Goal: Information Seeking & Learning: Understand process/instructions

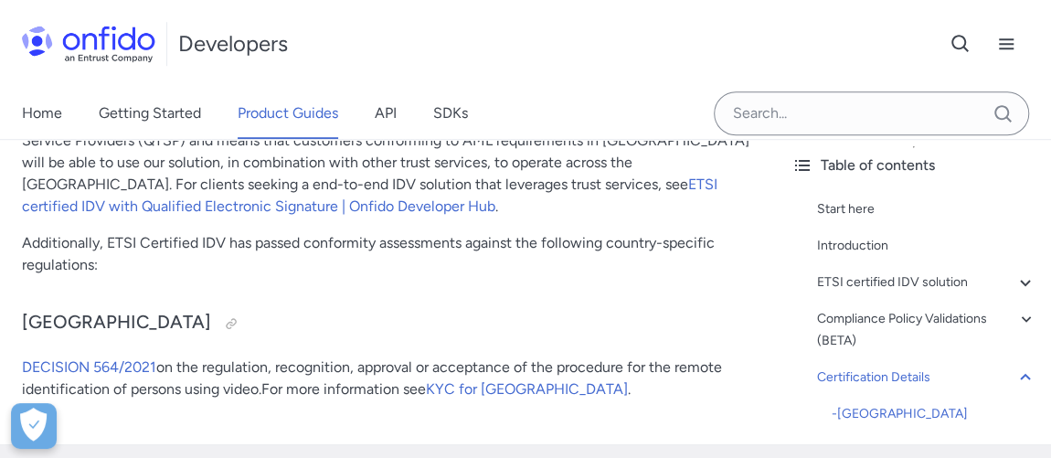
scroll to position [7474, 0]
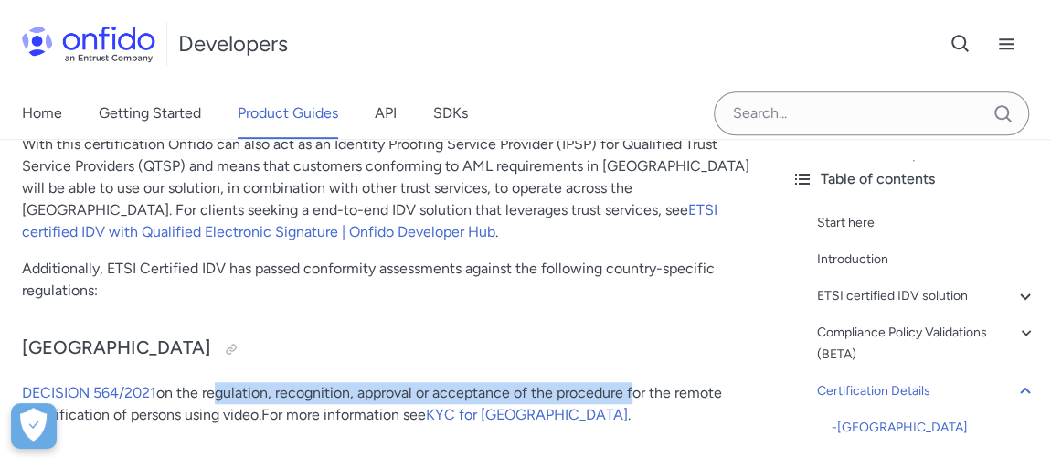
drag, startPoint x: 210, startPoint y: 348, endPoint x: 633, endPoint y: 343, distance: 422.4
click at [633, 382] on p "DECISION 564/2021 on the regulation, recognition, approval or acceptance of the…" at bounding box center [388, 404] width 733 height 44
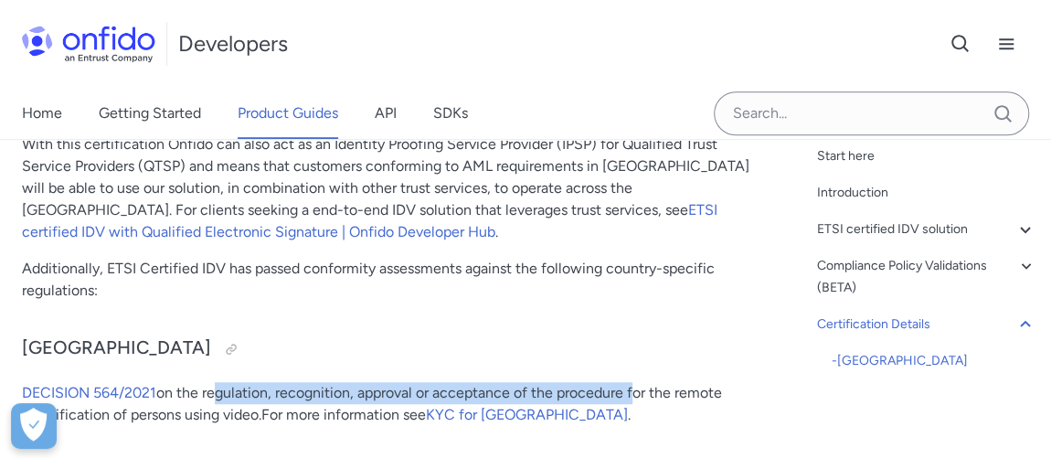
click at [307, 382] on p "DECISION 564/2021 on the regulation, recognition, approval or acceptance of the…" at bounding box center [388, 404] width 733 height 44
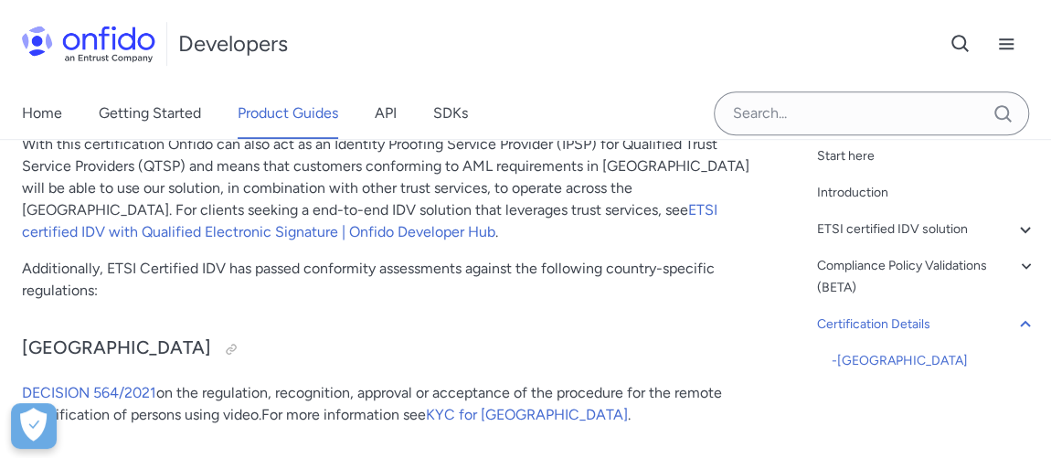
click at [380, 382] on p "DECISION 564/2021 on the regulation, recognition, approval or acceptance of the…" at bounding box center [388, 404] width 733 height 44
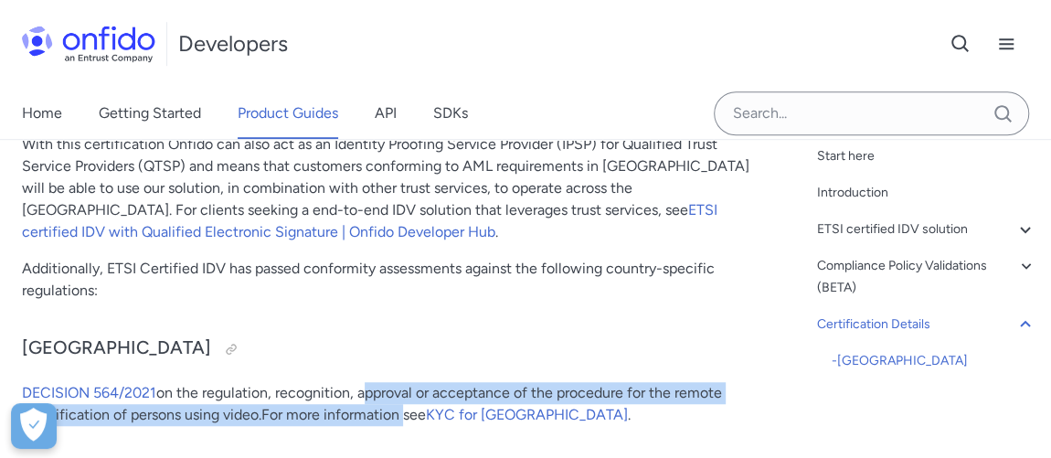
drag, startPoint x: 380, startPoint y: 350, endPoint x: 361, endPoint y: 368, distance: 25.9
click at [361, 382] on p "DECISION 564/2021 on the regulation, recognition, approval or acceptance of the…" at bounding box center [388, 404] width 733 height 44
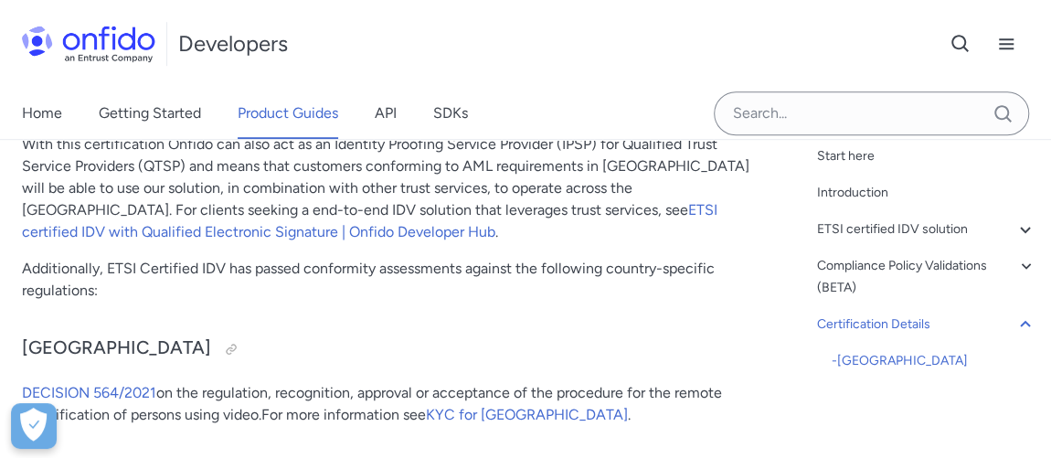
click at [362, 382] on p "DECISION 564/2021 on the regulation, recognition, approval or acceptance of the…" at bounding box center [388, 404] width 733 height 44
click at [356, 382] on p "DECISION 564/2021 on the regulation, recognition, approval or acceptance of the…" at bounding box center [388, 404] width 733 height 44
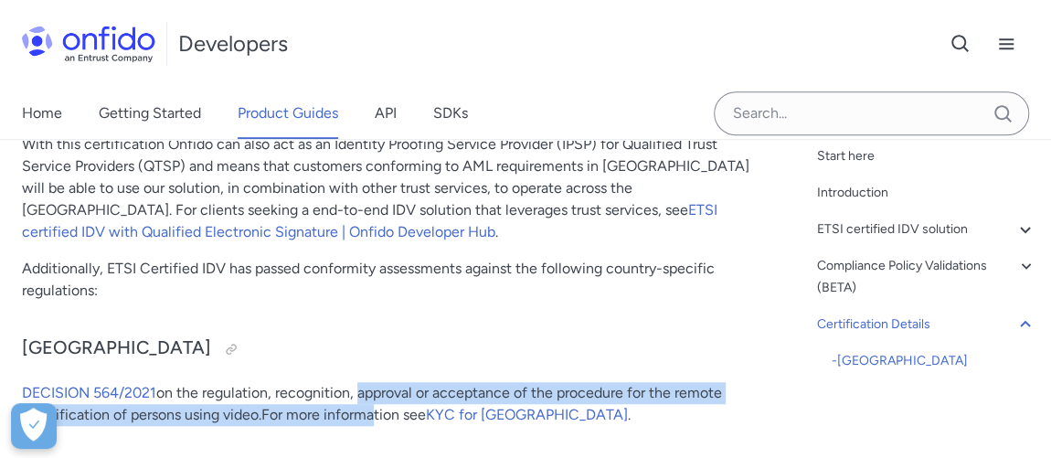
drag, startPoint x: 357, startPoint y: 352, endPoint x: 368, endPoint y: 373, distance: 23.7
click at [368, 382] on p "DECISION 564/2021 on the regulation, recognition, approval or acceptance of the…" at bounding box center [388, 404] width 733 height 44
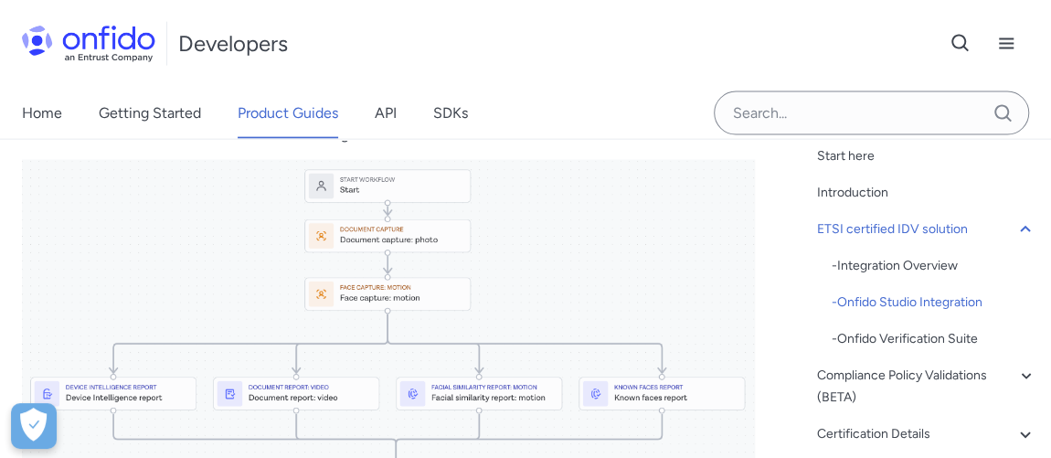
scroll to position [1824, 0]
